Goal: Information Seeking & Learning: Check status

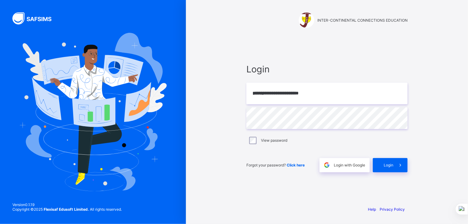
click at [430, 48] on div "**********" at bounding box center [327, 112] width 282 height 224
click at [316, 94] on input "**********" at bounding box center [326, 94] width 161 height 22
paste input "email"
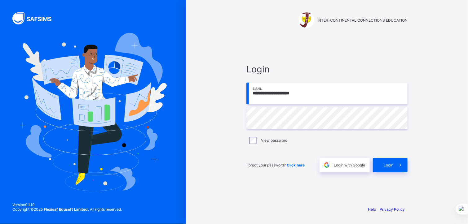
type input "**********"
click at [318, 64] on span "Login" at bounding box center [326, 69] width 161 height 11
click at [388, 165] on span "Login" at bounding box center [388, 165] width 10 height 5
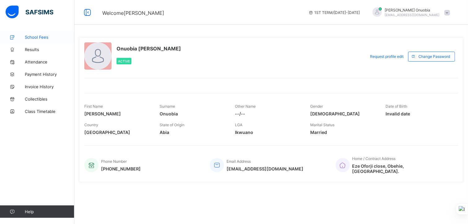
click at [29, 36] on span "School Fees" at bounding box center [50, 37] width 50 height 5
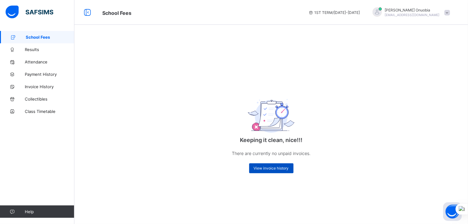
click at [267, 169] on span "View invoice history" at bounding box center [271, 168] width 35 height 5
click at [260, 168] on span "View invoice history" at bounding box center [271, 168] width 35 height 5
click at [261, 167] on span "View invoice history" at bounding box center [271, 168] width 35 height 5
click at [31, 73] on span "Payment History" at bounding box center [50, 74] width 50 height 5
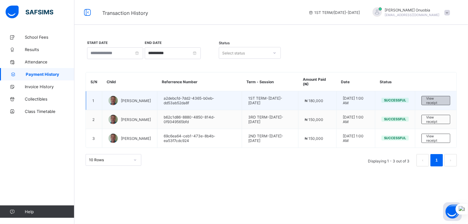
click at [432, 100] on span "View receipt" at bounding box center [435, 100] width 19 height 9
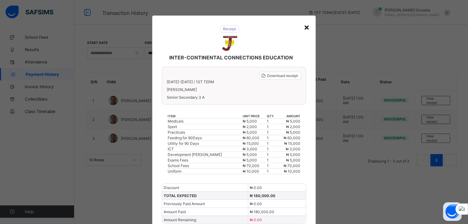
click at [306, 27] on div "×" at bounding box center [307, 27] width 6 height 11
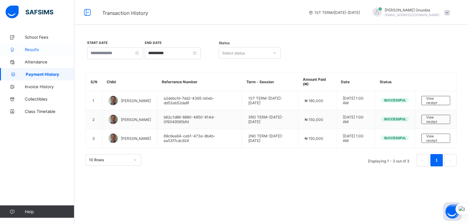
click at [28, 49] on span "Results" at bounding box center [50, 49] width 50 height 5
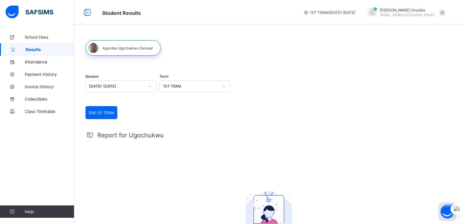
click at [147, 87] on div at bounding box center [150, 86] width 11 height 10
click at [96, 110] on div "[DATE]-[DATE]" at bounding box center [121, 110] width 70 height 10
click at [201, 85] on div "1ST TERM" at bounding box center [191, 86] width 56 height 5
click at [174, 113] on div "2ND TERM" at bounding box center [195, 110] width 70 height 10
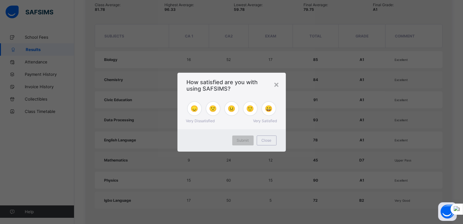
scroll to position [303, 0]
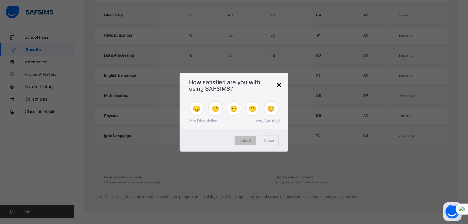
click at [279, 86] on div "×" at bounding box center [279, 84] width 6 height 11
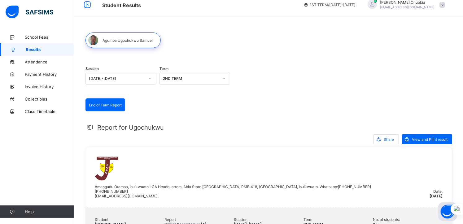
scroll to position [2, 0]
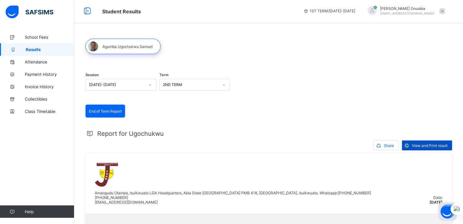
click at [427, 145] on span "View and Print result" at bounding box center [430, 145] width 36 height 5
click at [225, 83] on icon at bounding box center [224, 85] width 4 height 6
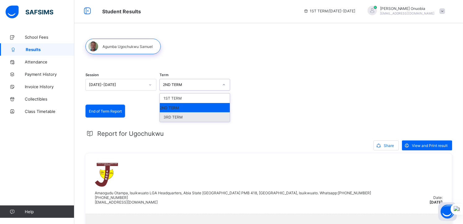
click at [177, 119] on div "3RD TERM" at bounding box center [195, 117] width 70 height 10
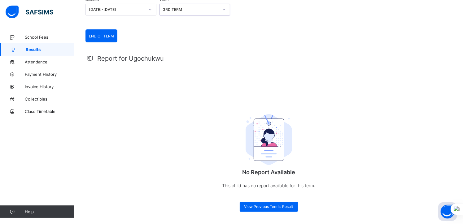
scroll to position [0, 0]
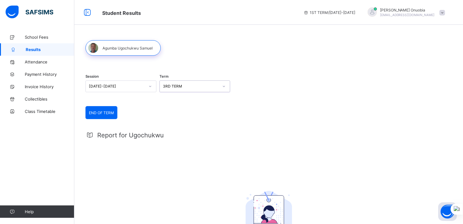
click at [221, 86] on div at bounding box center [224, 86] width 11 height 10
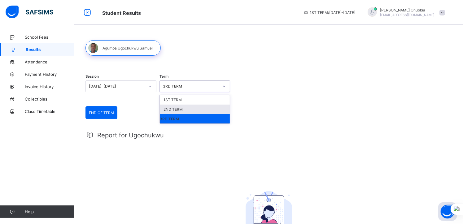
click at [174, 110] on div "2ND TERM" at bounding box center [195, 110] width 70 height 10
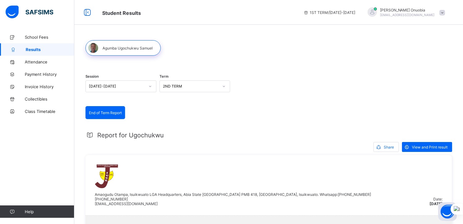
click at [412, 106] on div "Session [DATE]-[DATE] Term 2ND TERM" at bounding box center [268, 87] width 366 height 38
